Goal: Book appointment/travel/reservation

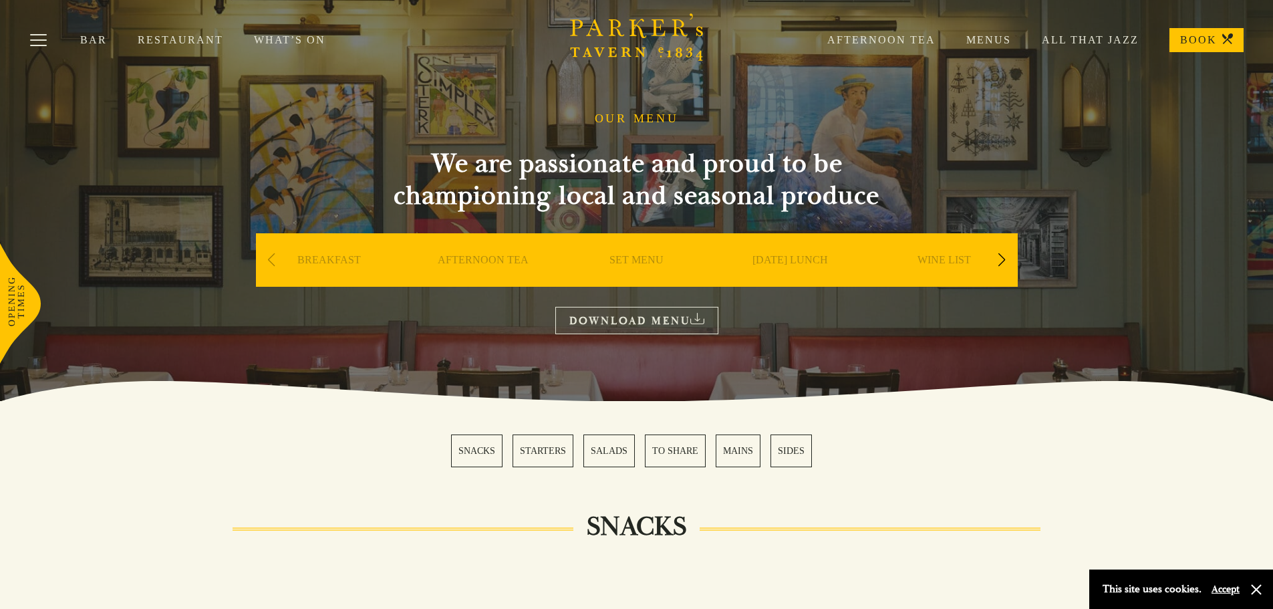
click at [999, 256] on div "Next slide" at bounding box center [1002, 259] width 18 height 29
click at [999, 257] on div "Next slide" at bounding box center [1002, 259] width 18 height 29
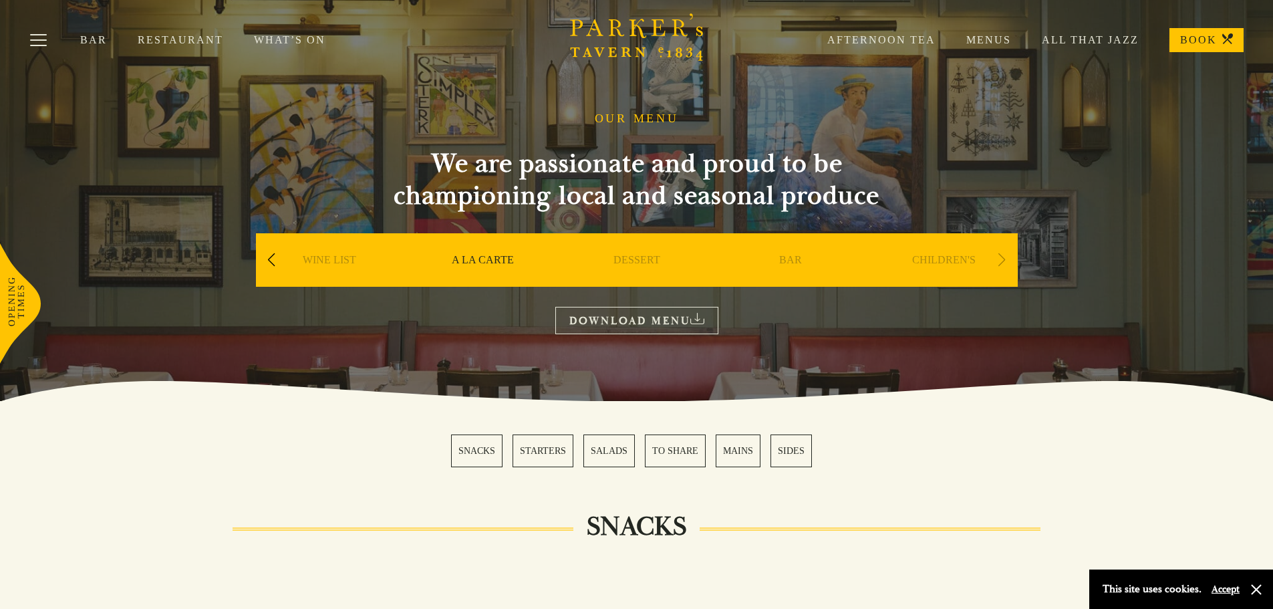
click at [1005, 258] on div "Next slide" at bounding box center [1002, 259] width 18 height 29
click at [44, 31] on button "Toggle navigation" at bounding box center [38, 42] width 57 height 57
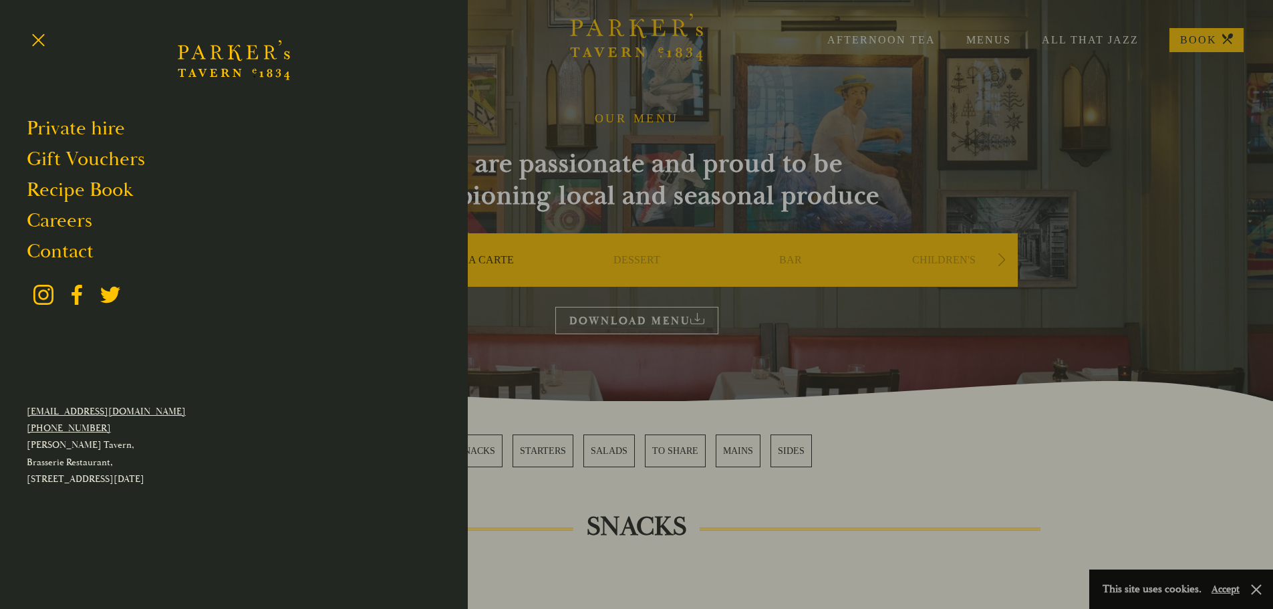
click at [914, 125] on div at bounding box center [636, 304] width 1273 height 609
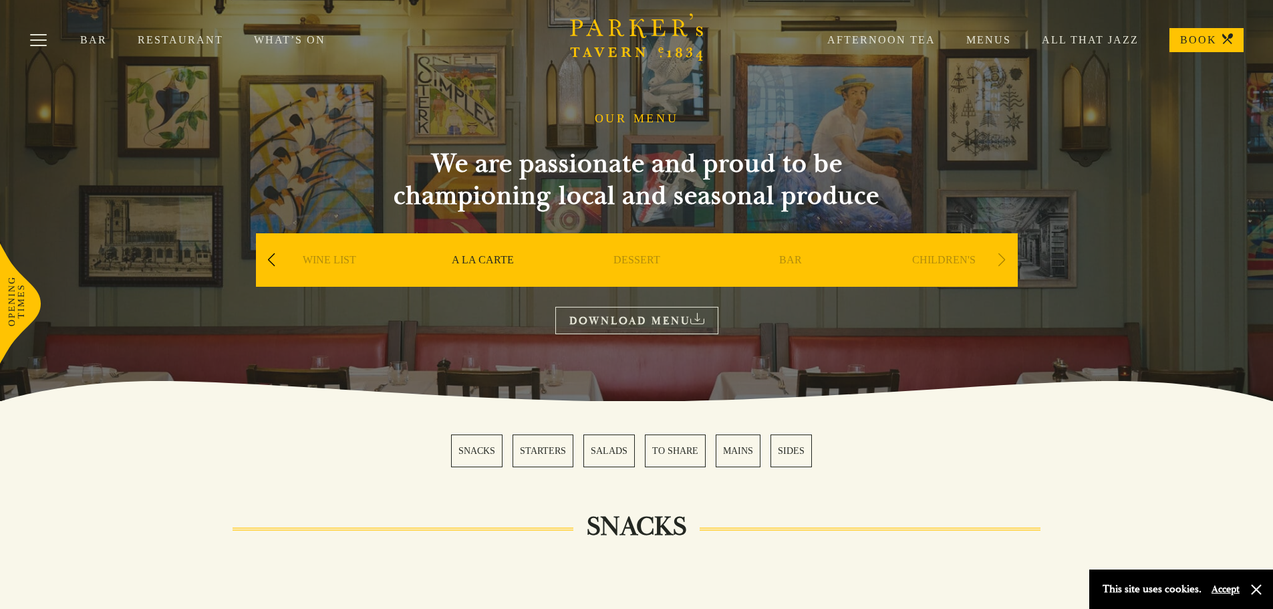
click at [999, 37] on link "Menus" at bounding box center [974, 39] width 76 height 13
click at [164, 40] on link "Restaurant" at bounding box center [196, 39] width 116 height 13
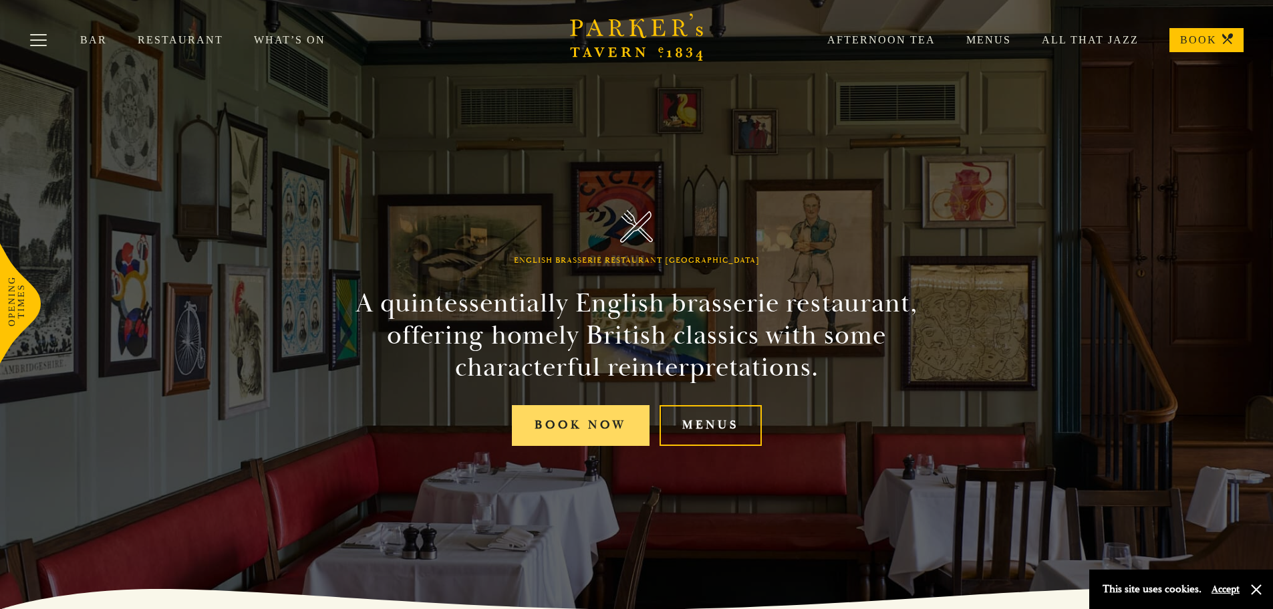
click at [624, 435] on link "Book Now" at bounding box center [581, 425] width 138 height 41
